Goal: Transaction & Acquisition: Book appointment/travel/reservation

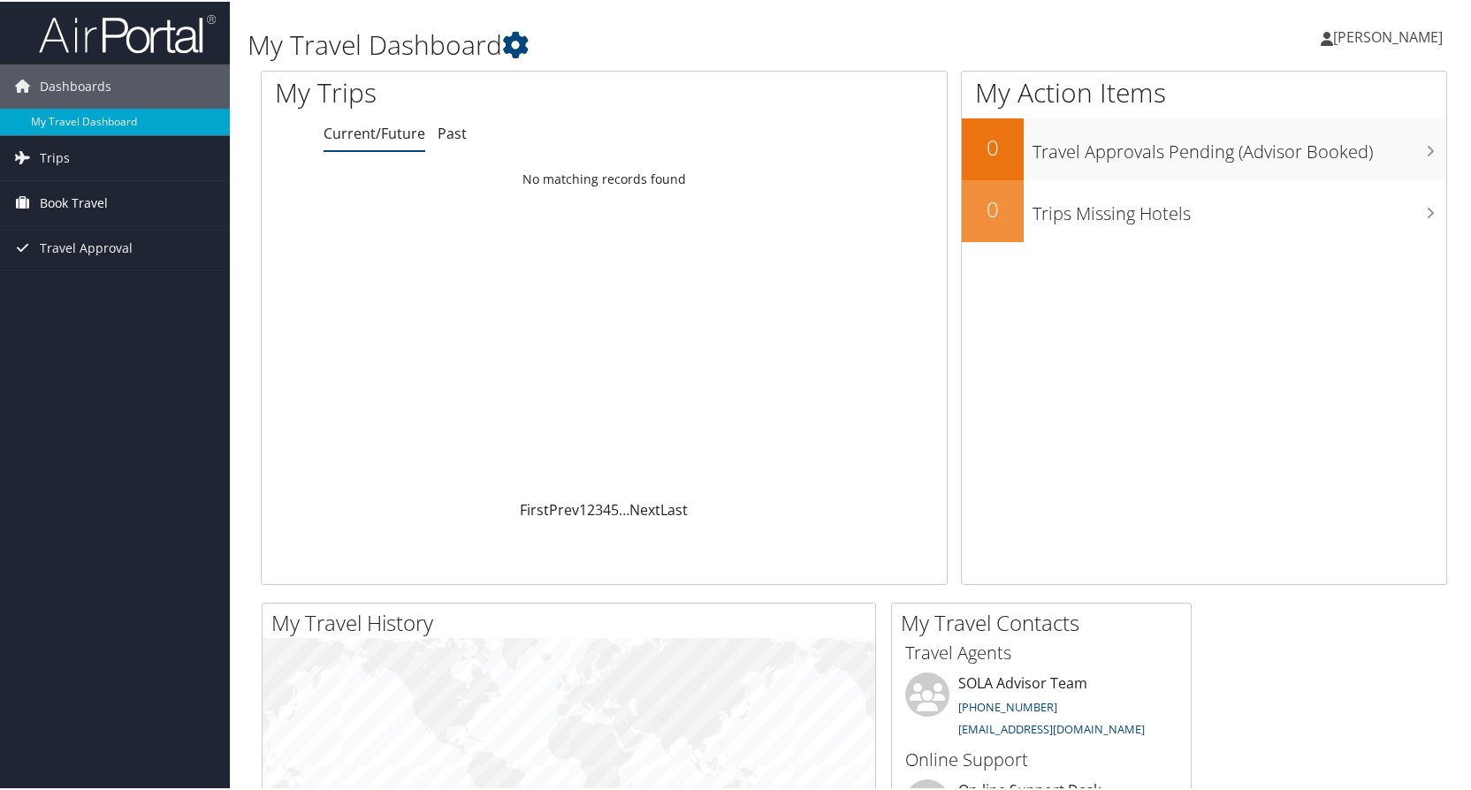
click at [110, 202] on link "Book Travel" at bounding box center [115, 201] width 230 height 44
click at [62, 258] on link "Book/Manage Online Trips" at bounding box center [115, 263] width 230 height 27
click at [138, 238] on link "Approval Request (Beta)" at bounding box center [115, 237] width 230 height 27
